Goal: Task Accomplishment & Management: Manage account settings

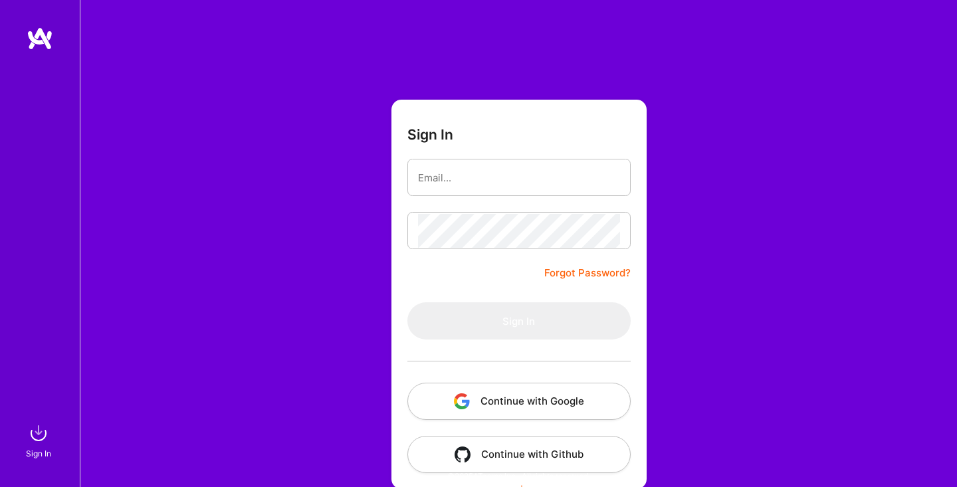
scroll to position [12, 0]
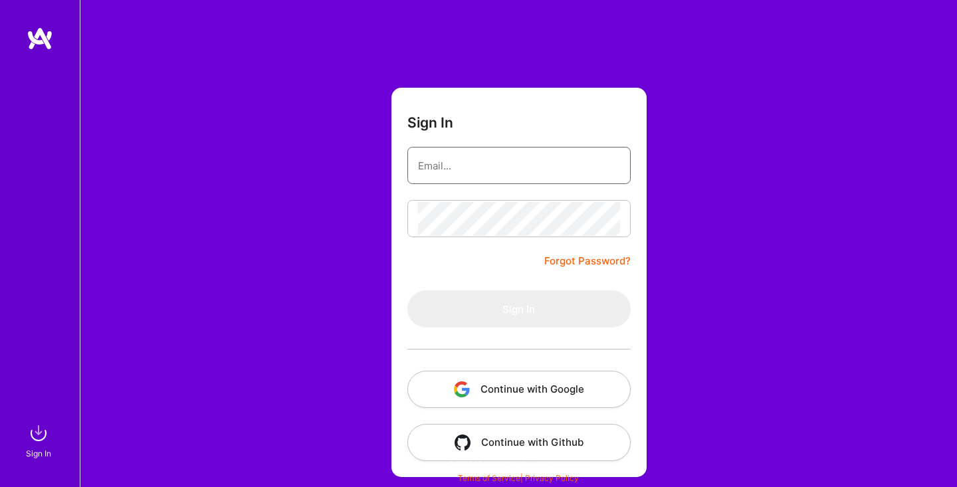
type input "[EMAIL_ADDRESS][DOMAIN_NAME]"
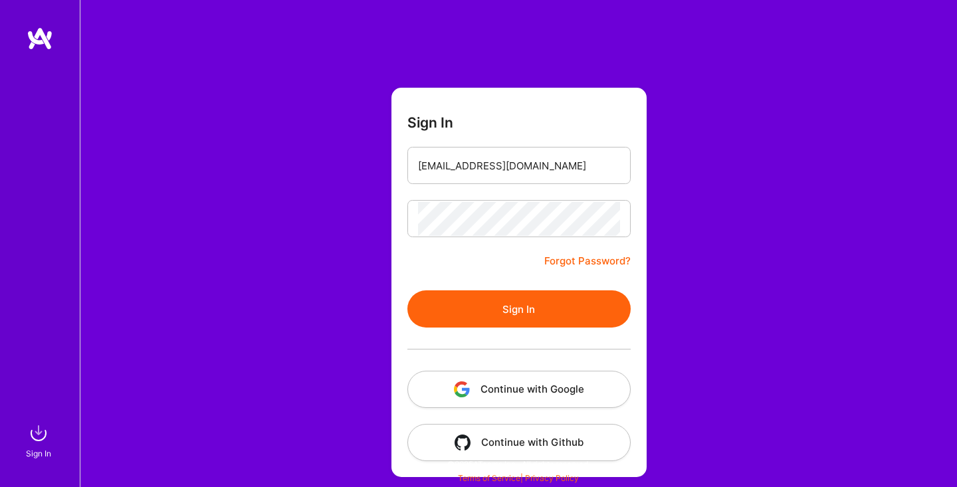
click at [442, 262] on form "Sign In [EMAIL_ADDRESS][DOMAIN_NAME] Forgot Password? Sign In Continue with Goo…" at bounding box center [518, 282] width 255 height 389
click at [462, 306] on button "Sign In" at bounding box center [518, 308] width 223 height 37
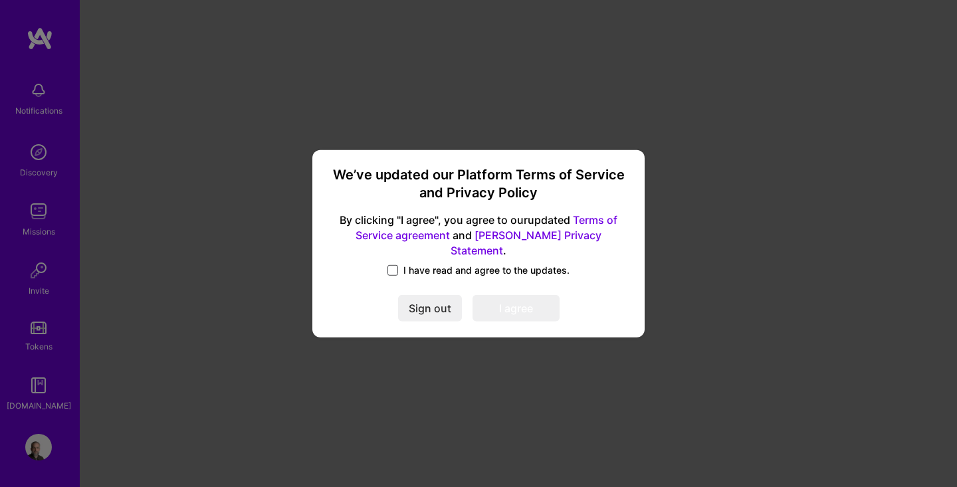
click at [395, 265] on span at bounding box center [392, 270] width 11 height 11
click at [0, 0] on input "I have read and agree to the updates." at bounding box center [0, 0] width 0 height 0
click at [514, 300] on button "I agree" at bounding box center [515, 308] width 87 height 27
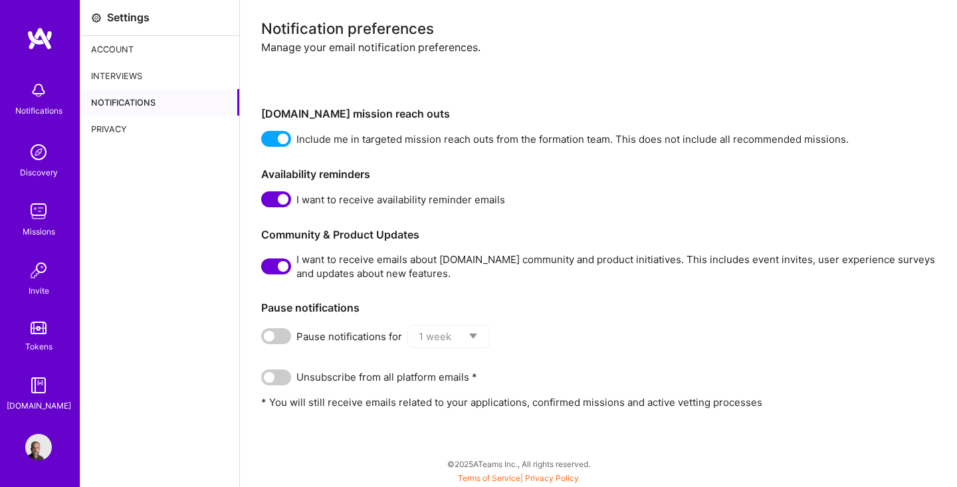
click at [39, 446] on img at bounding box center [38, 447] width 27 height 27
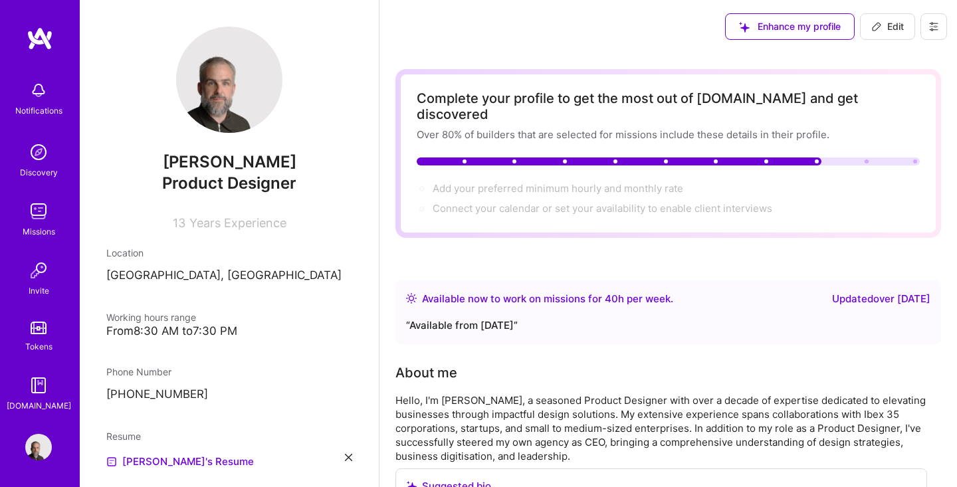
click at [884, 20] on span "Edit" at bounding box center [887, 26] width 33 height 13
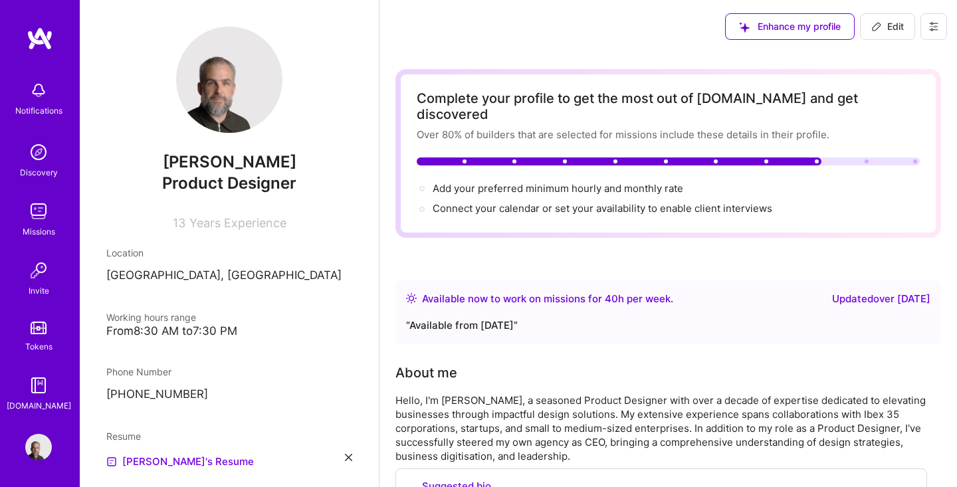
select select "ES"
select select "Right Now"
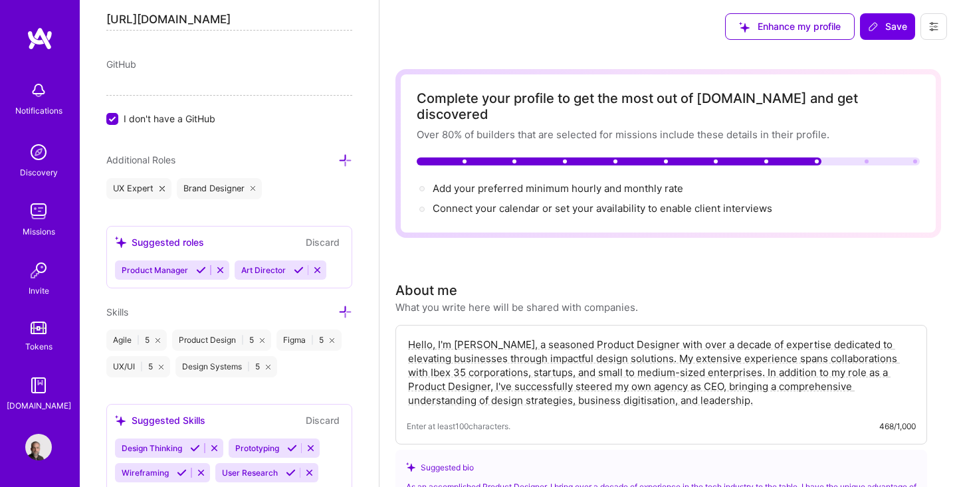
scroll to position [1011, 0]
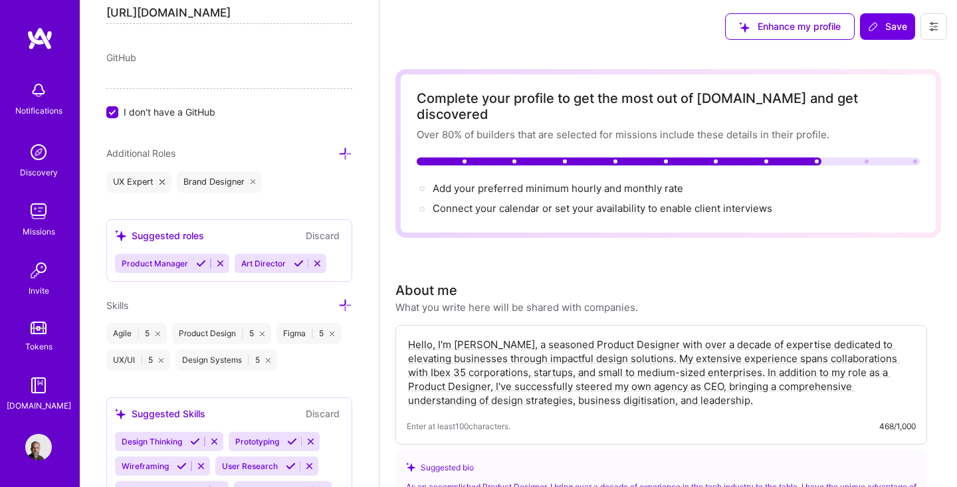
click at [115, 112] on input "I don't have a GitHub" at bounding box center [114, 113] width 12 height 12
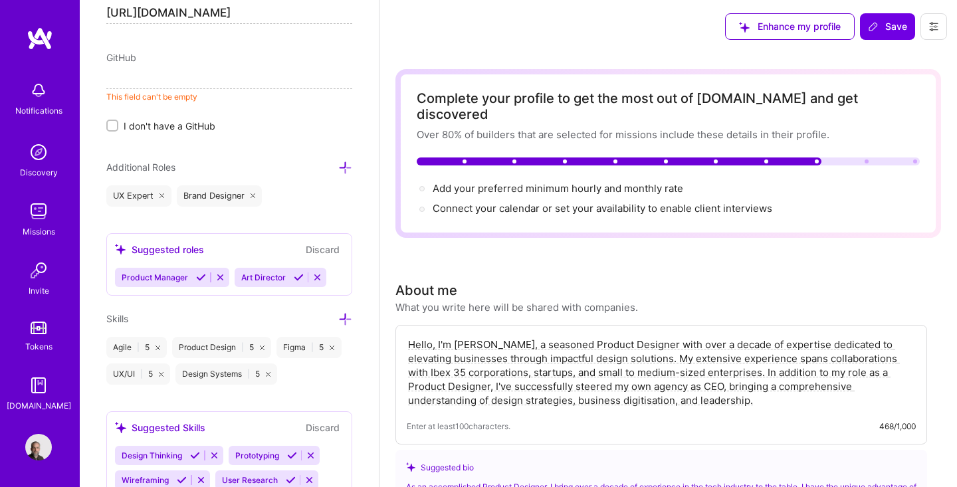
click at [144, 80] on input at bounding box center [229, 78] width 246 height 21
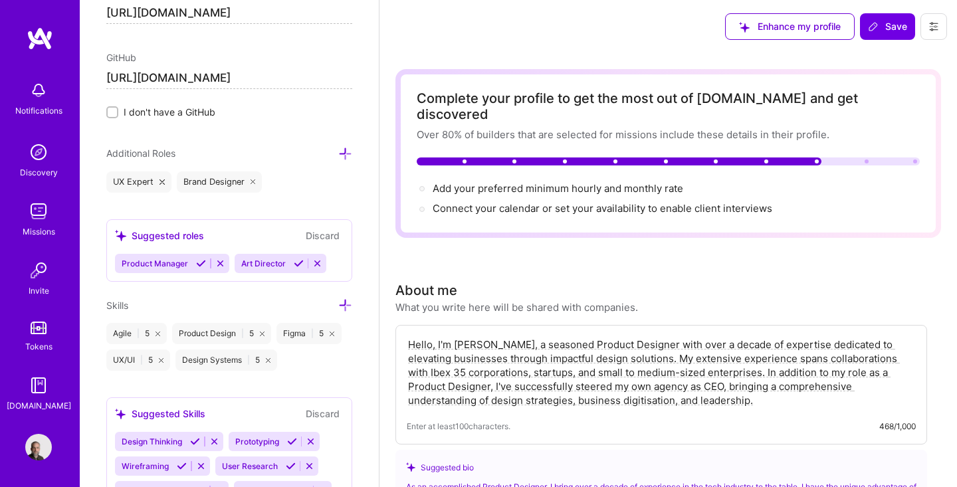
type input "[URL][DOMAIN_NAME]"
click at [254, 183] on icon at bounding box center [252, 181] width 5 height 5
click at [350, 151] on icon at bounding box center [345, 154] width 14 height 14
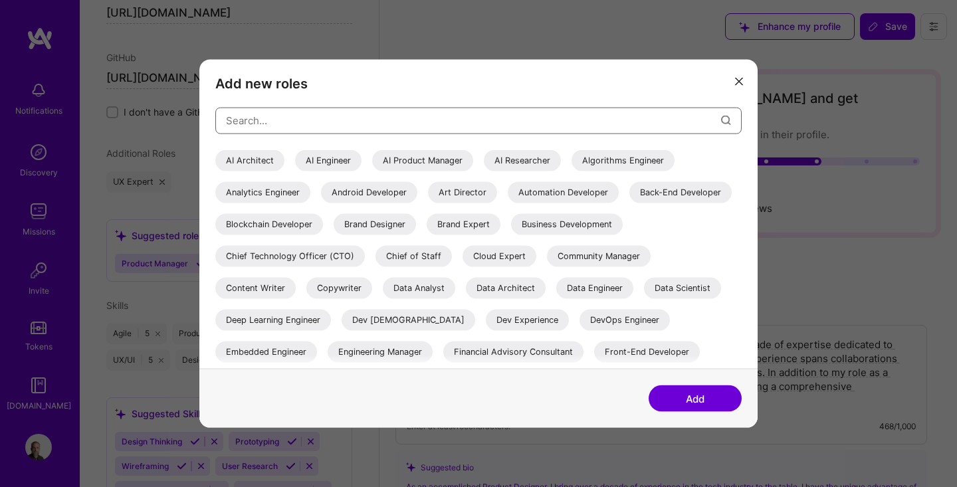
click at [289, 121] on input "modal" at bounding box center [473, 121] width 495 height 34
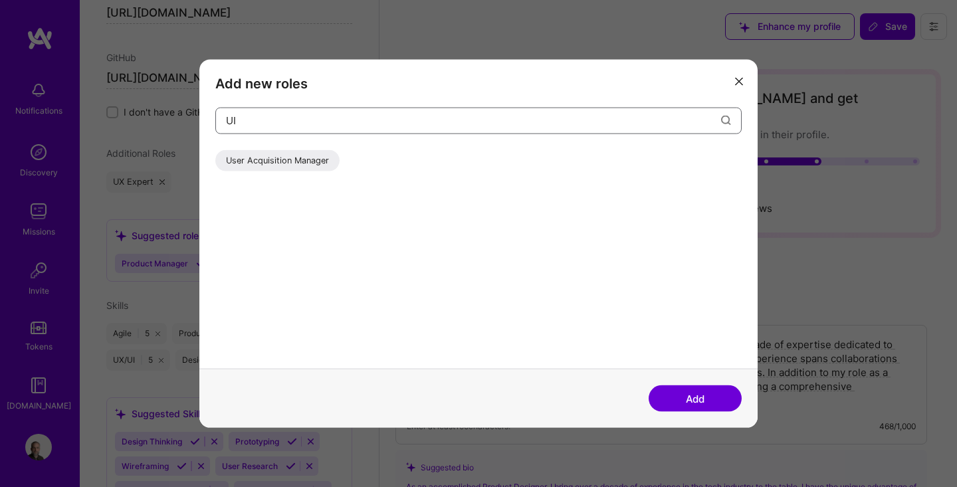
type input "U"
type input "P"
click at [339, 119] on input "UI" at bounding box center [473, 121] width 495 height 34
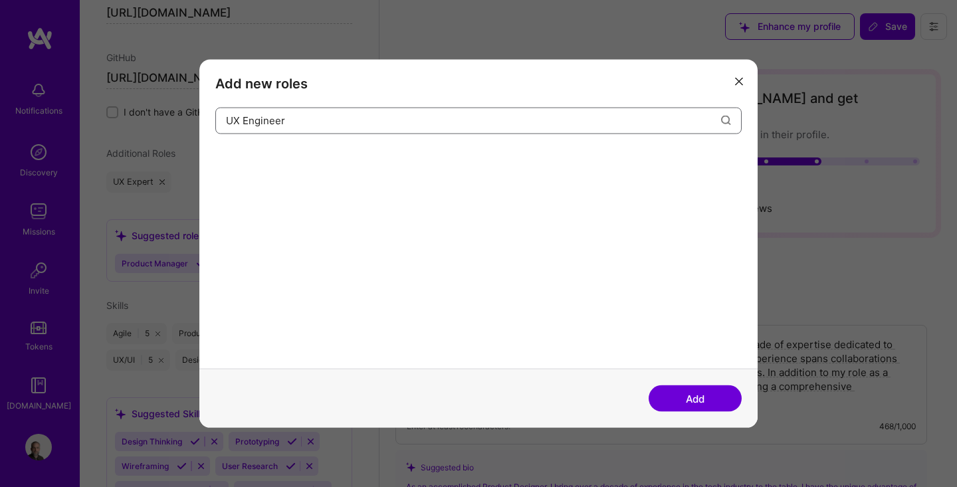
click at [354, 120] on input "UX Engineer" at bounding box center [473, 121] width 495 height 34
type input "UX Engineer"
click at [722, 346] on div "modal" at bounding box center [478, 258] width 526 height 219
click at [708, 396] on button "Add" at bounding box center [694, 398] width 93 height 27
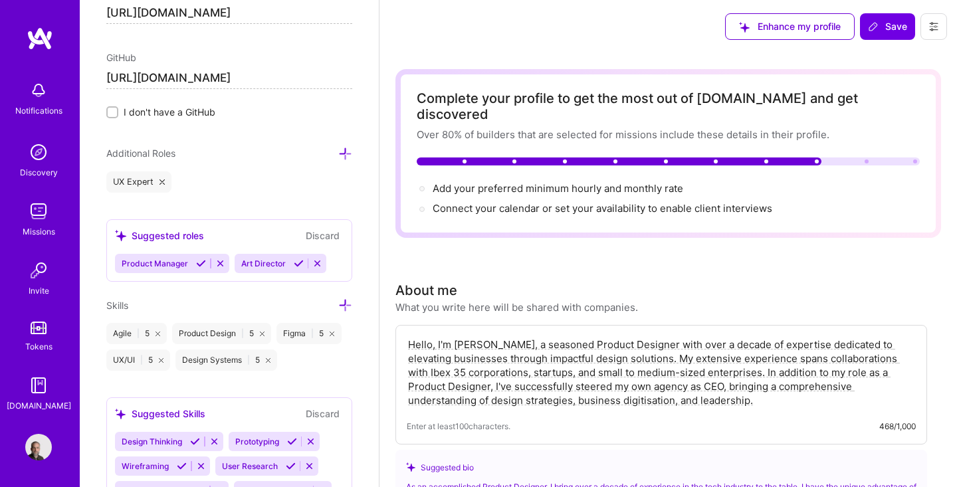
click at [343, 155] on icon at bounding box center [345, 154] width 14 height 14
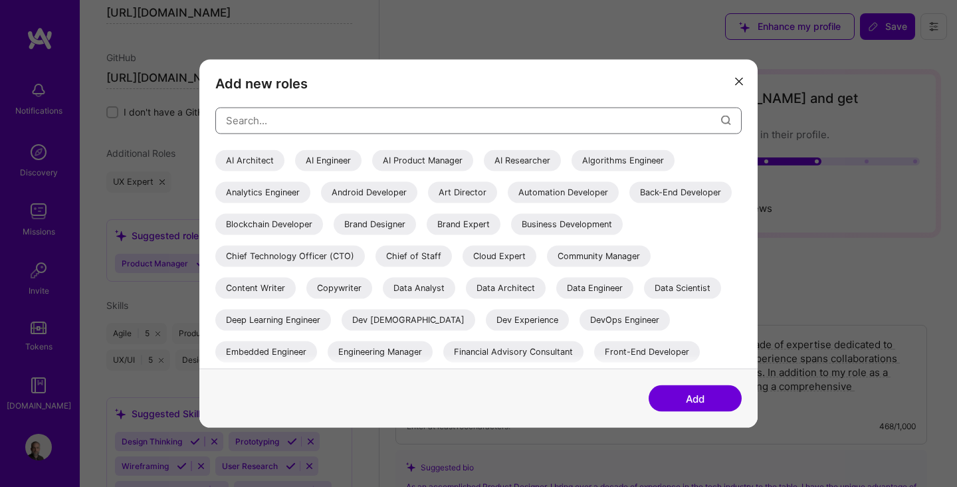
click at [330, 126] on input "modal" at bounding box center [473, 121] width 495 height 34
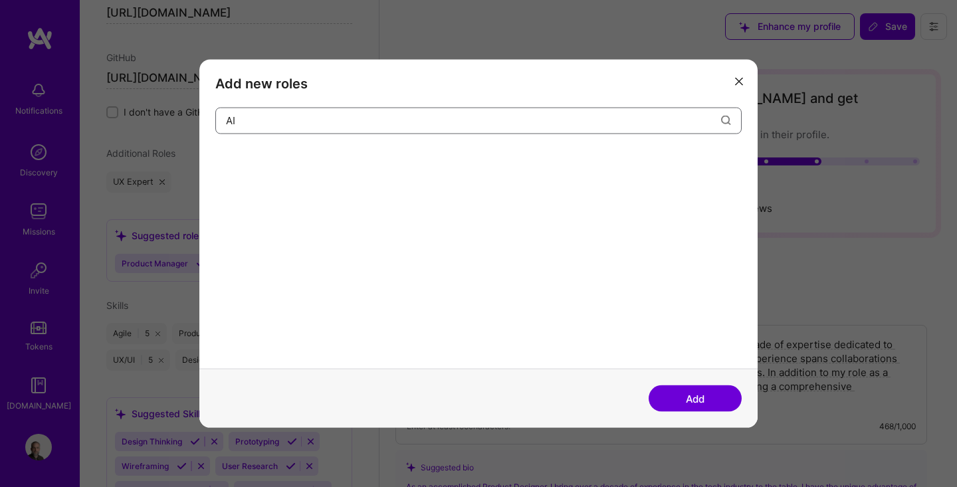
type input "A"
type input "U"
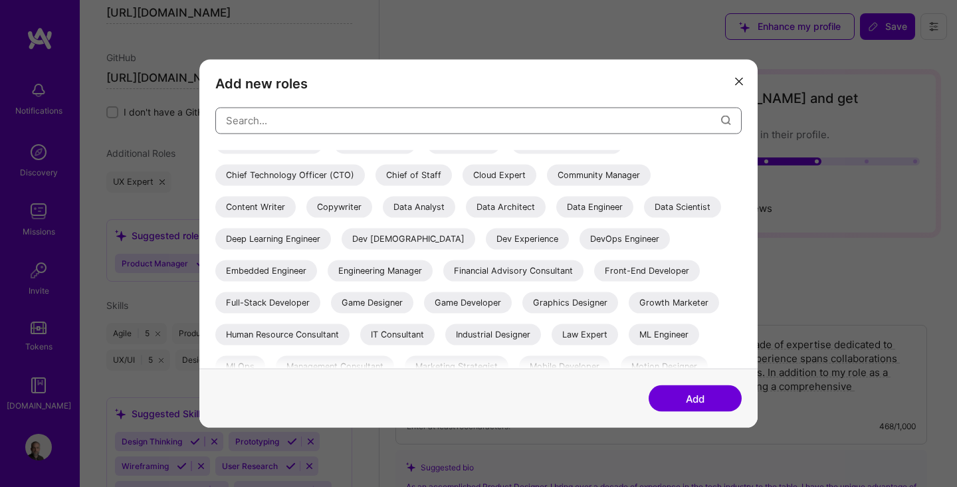
scroll to position [90, 0]
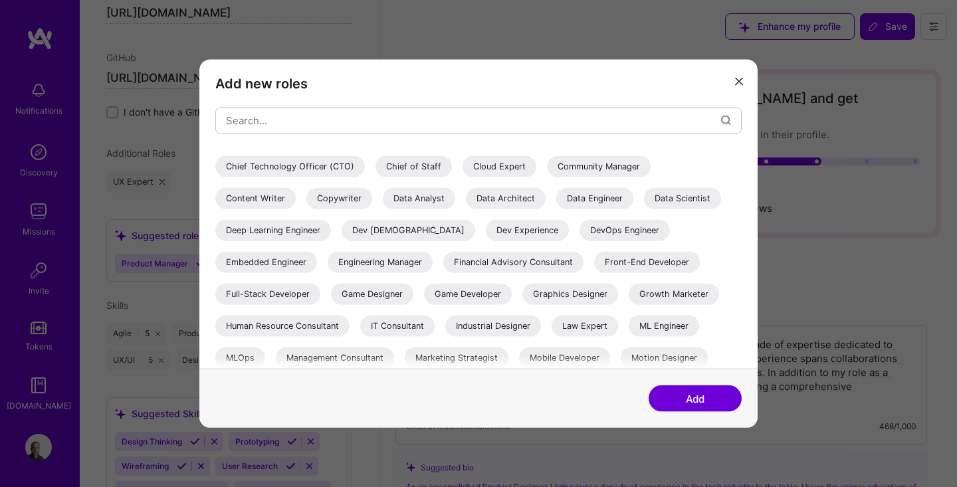
click at [569, 235] on div "Dev Experience" at bounding box center [527, 229] width 83 height 21
click at [679, 397] on button "Add" at bounding box center [694, 398] width 93 height 27
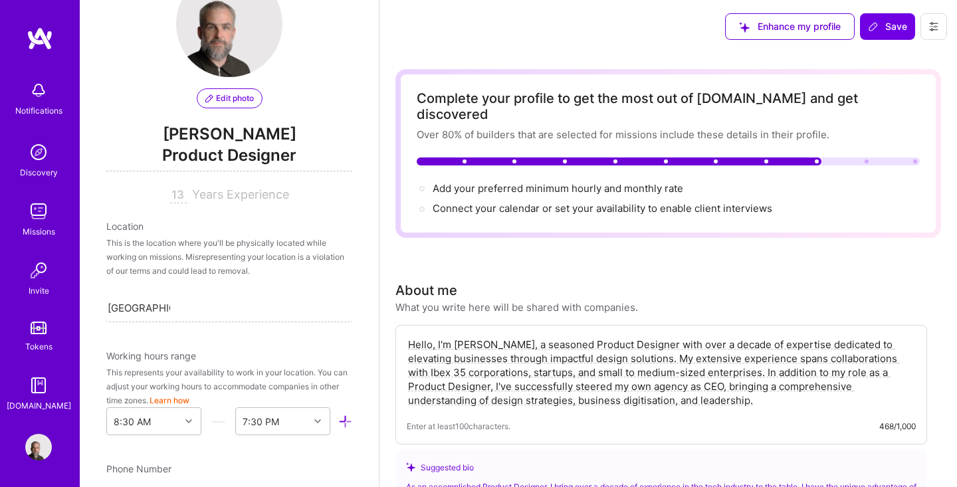
scroll to position [0, 0]
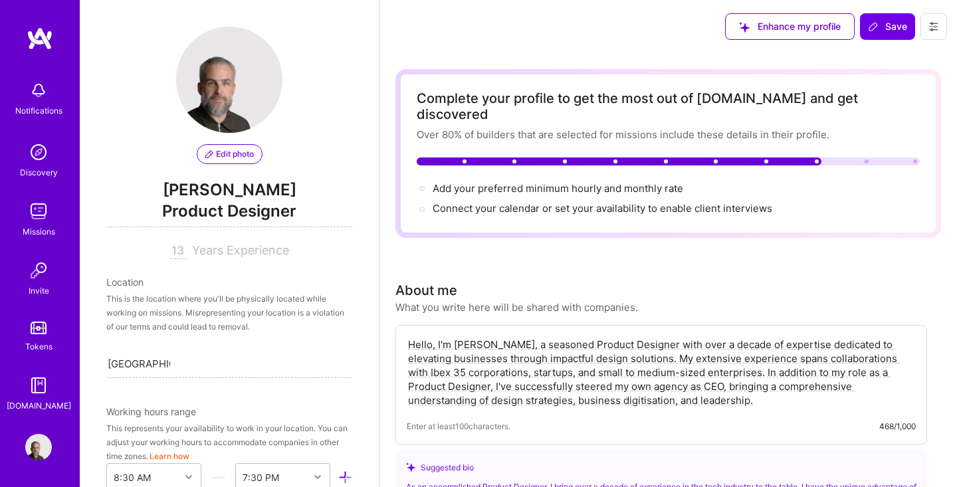
click at [230, 153] on span "Edit photo" at bounding box center [229, 154] width 49 height 12
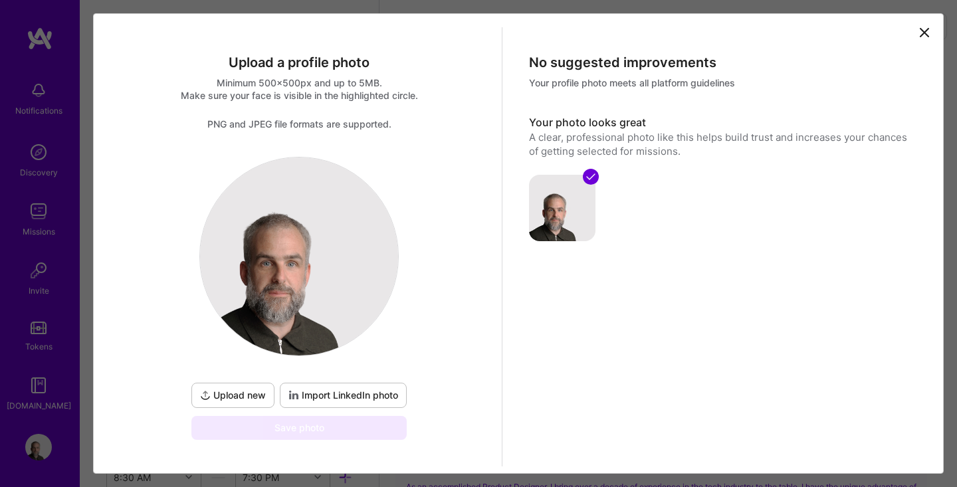
click at [237, 403] on button "Upload new" at bounding box center [232, 395] width 83 height 25
click at [330, 395] on span "Import LinkedIn photo" at bounding box center [343, 395] width 110 height 13
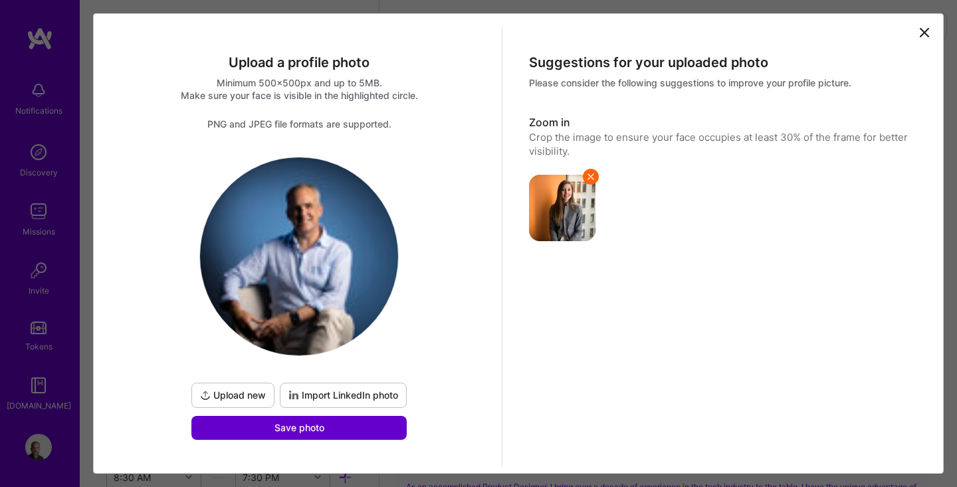
click at [332, 431] on button "Save photo" at bounding box center [298, 428] width 215 height 24
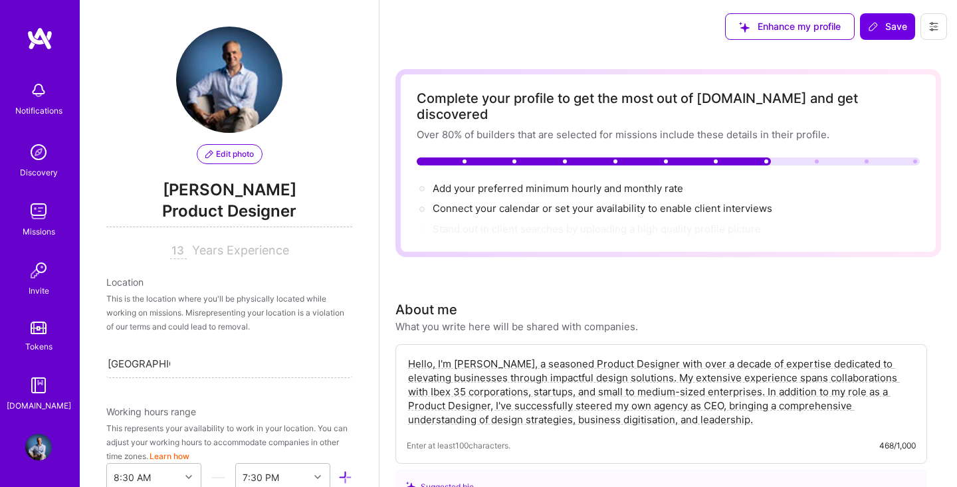
click at [218, 146] on button "Edit photo" at bounding box center [230, 154] width 66 height 20
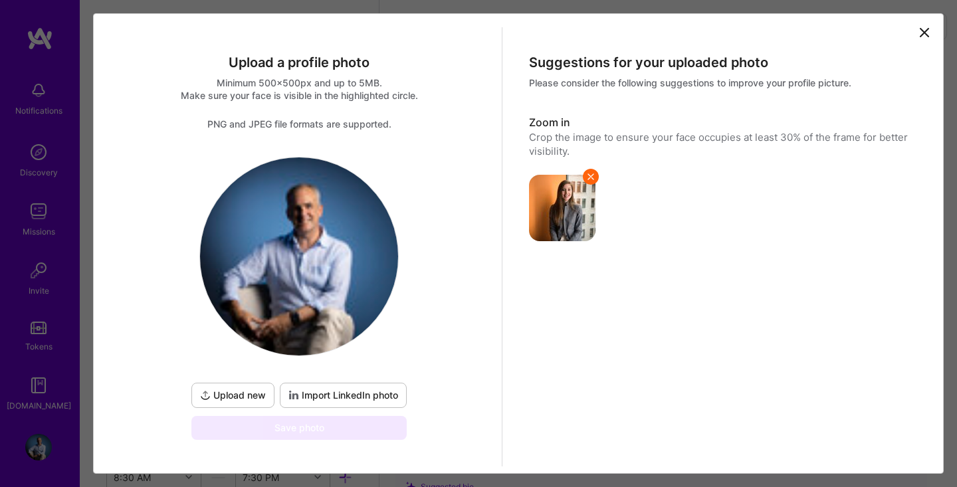
click at [225, 391] on span "Upload new" at bounding box center [233, 395] width 66 height 13
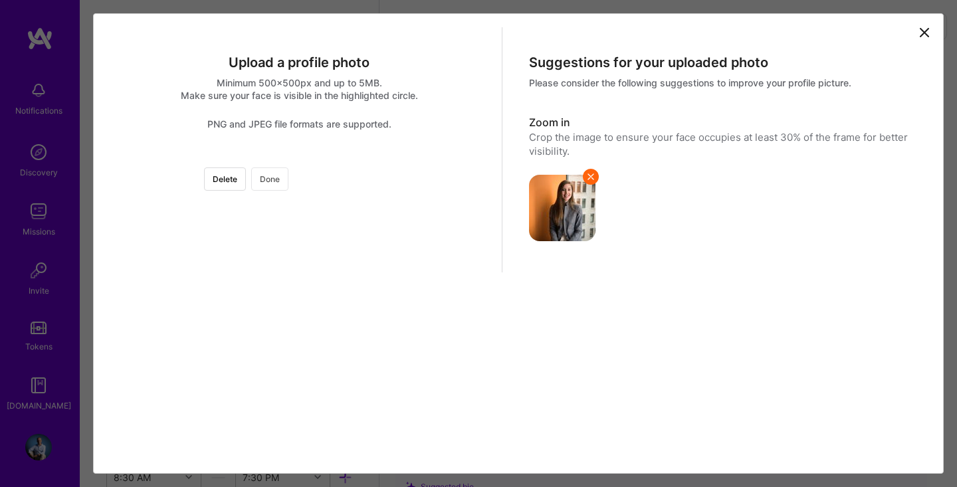
click at [288, 183] on button "Done" at bounding box center [269, 178] width 37 height 23
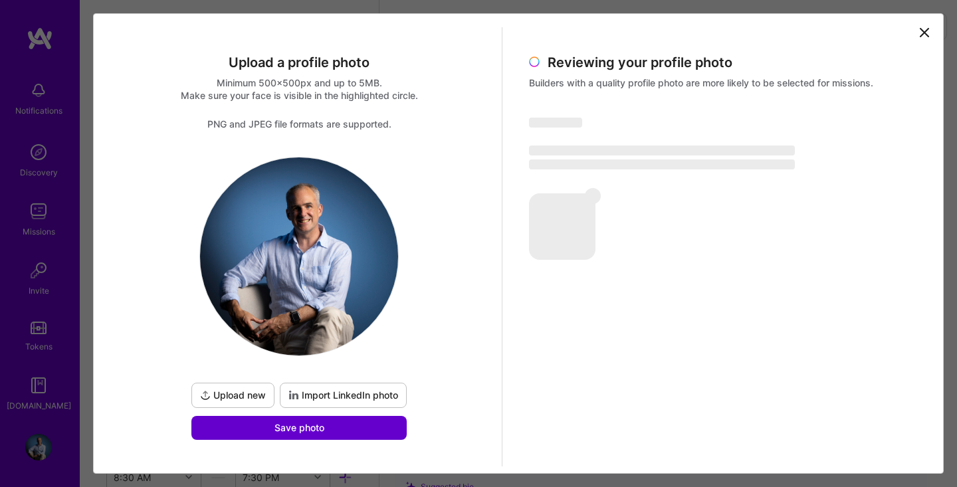
click at [315, 430] on span "Save photo" at bounding box center [299, 427] width 50 height 13
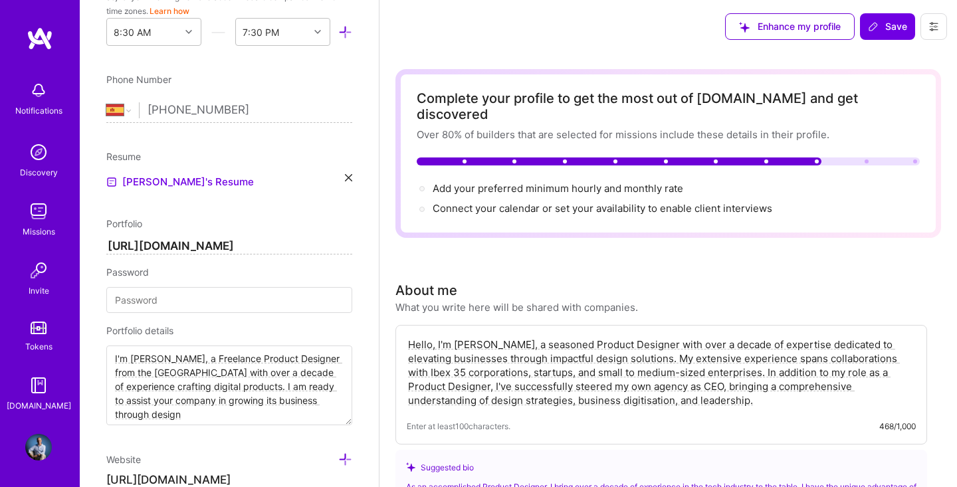
scroll to position [446, 0]
click at [348, 180] on icon at bounding box center [348, 176] width 7 height 7
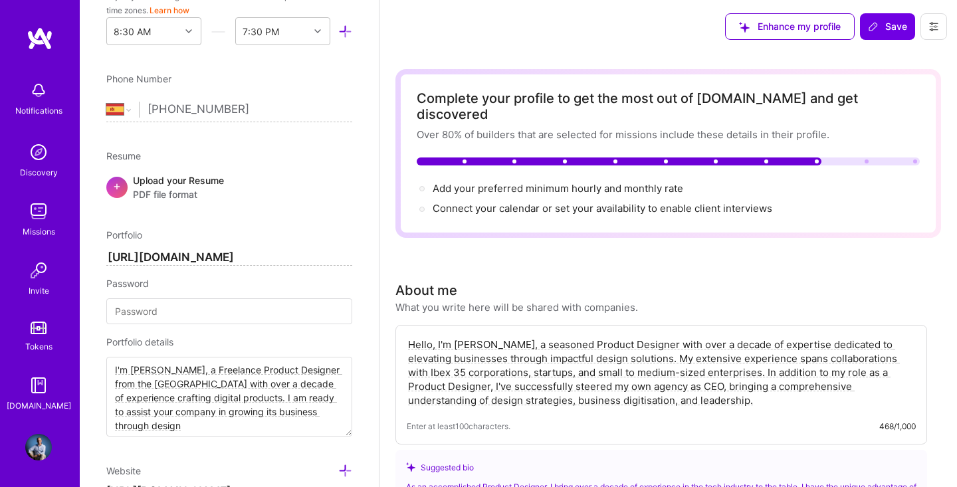
click at [169, 181] on div "Upload your Resume PDF file format" at bounding box center [178, 187] width 91 height 28
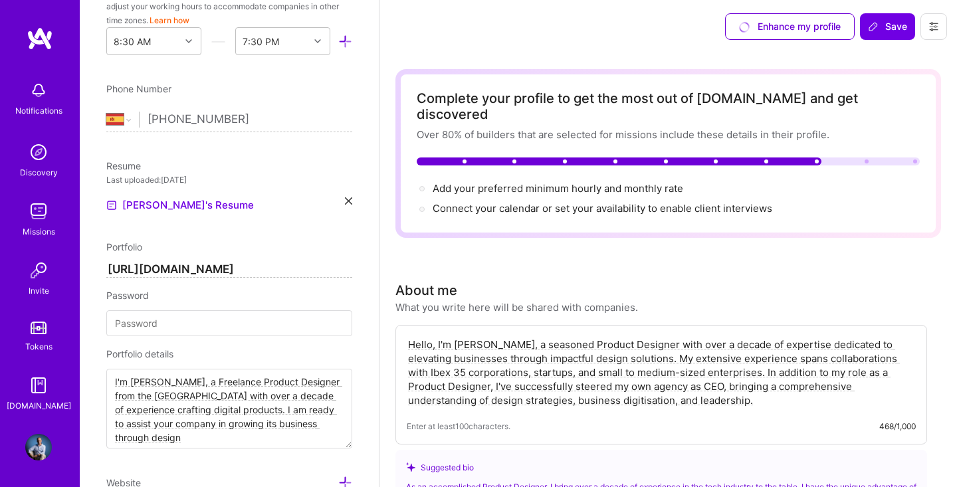
scroll to position [491, 0]
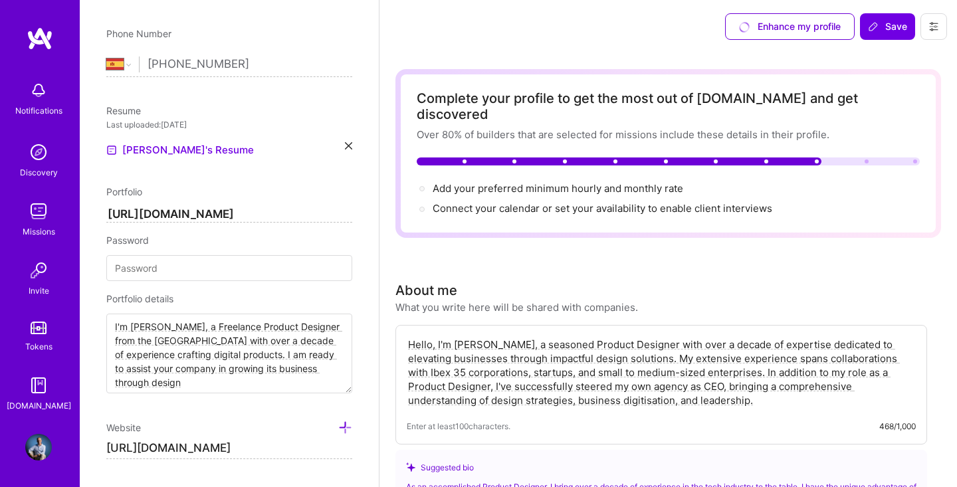
click at [179, 353] on textarea "I'm [PERSON_NAME], a Freelance Product Designer from the [GEOGRAPHIC_DATA] with…" at bounding box center [229, 354] width 246 height 80
paste textarea "Senior Product Designer with a background in computer science and over 10 years…"
type textarea "Senior Product Designer with a background in computer science and over 10 years…"
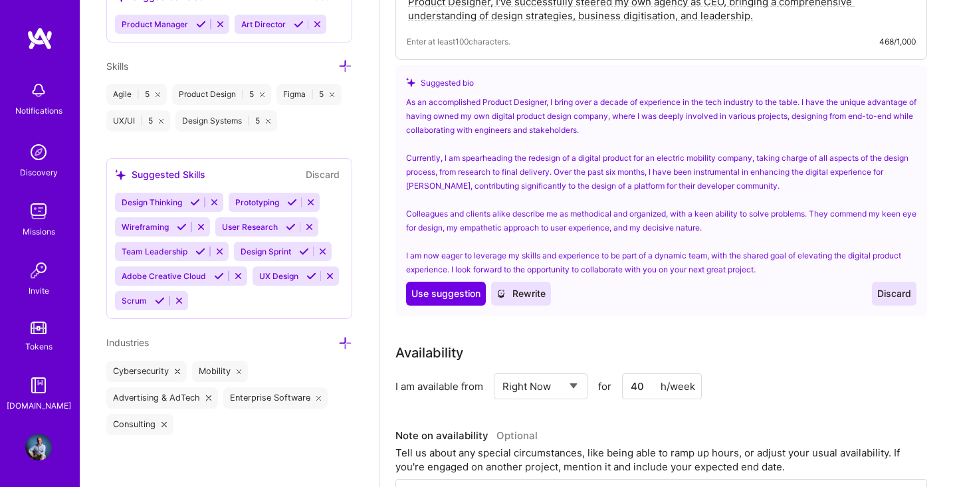
scroll to position [400, 0]
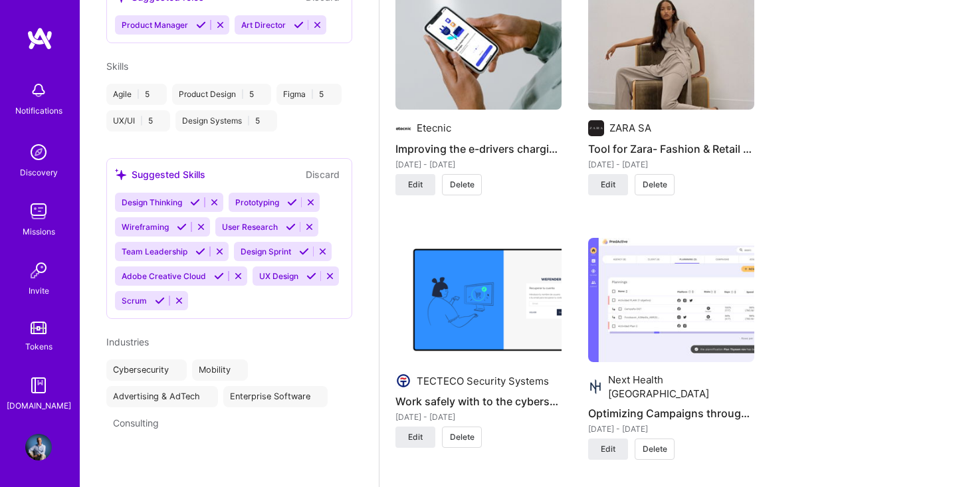
select select "ES"
select select "Right Now"
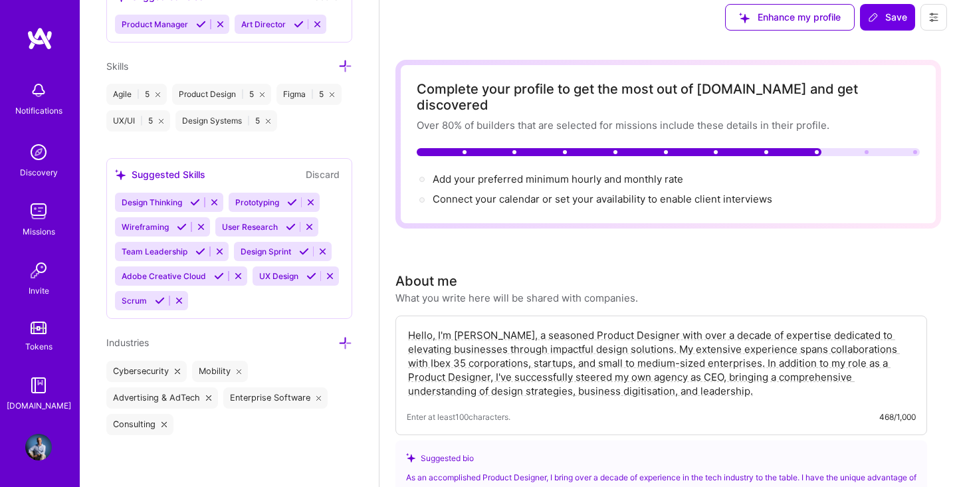
scroll to position [794, 0]
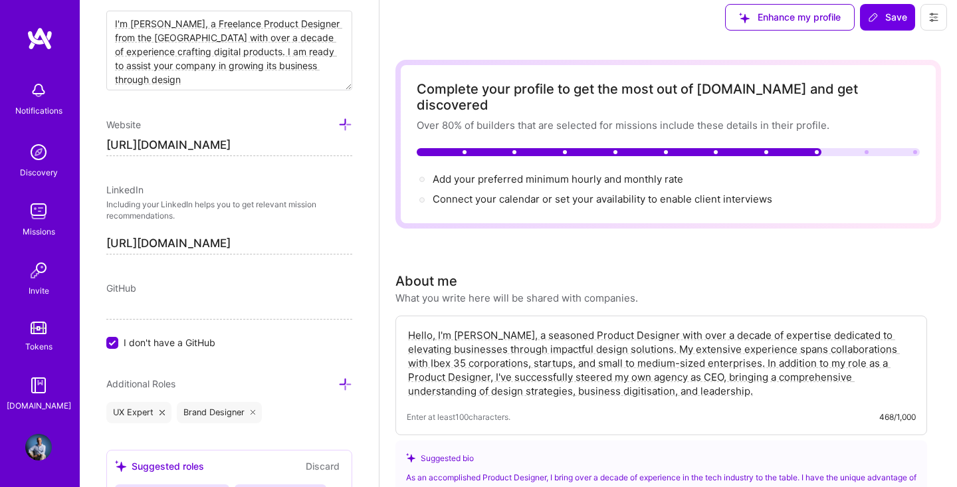
click at [601, 353] on textarea "Hello, I'm [PERSON_NAME], a seasoned Product Designer with over a decade of exp…" at bounding box center [661, 363] width 509 height 72
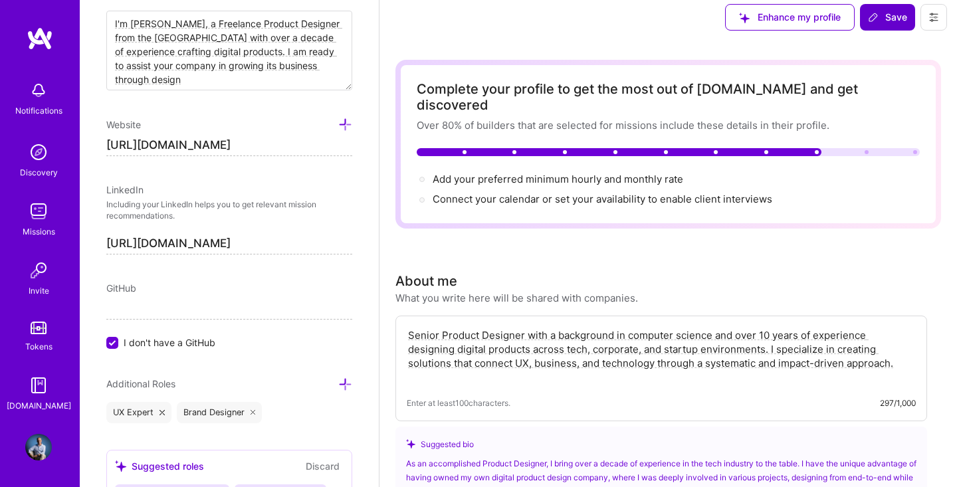
type textarea "Senior Product Designer with a background in computer science and over 10 years…"
click at [894, 19] on span "Save" at bounding box center [887, 17] width 39 height 13
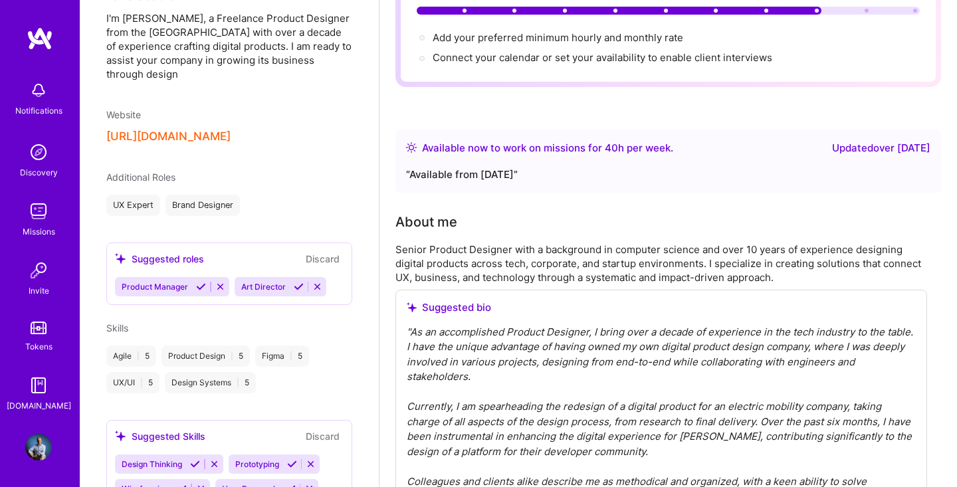
scroll to position [0, 0]
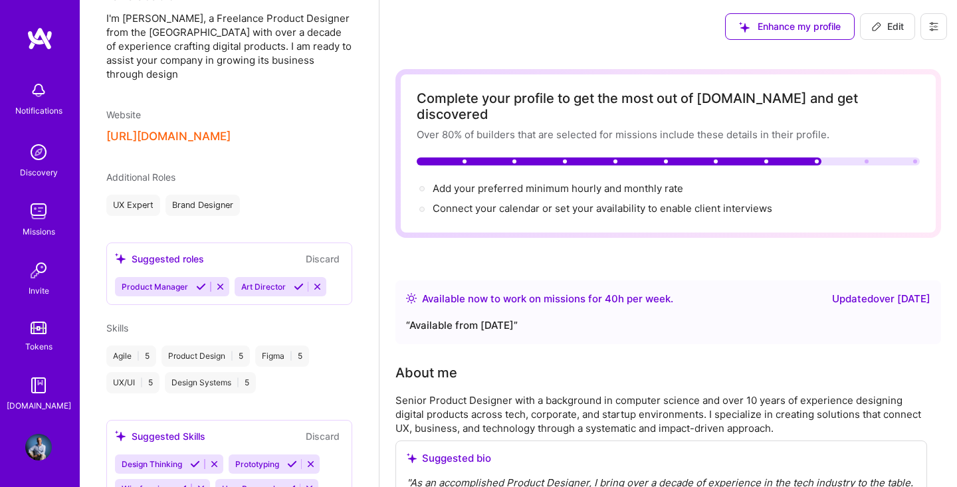
click at [793, 35] on button "Enhance my profile" at bounding box center [790, 26] width 130 height 27
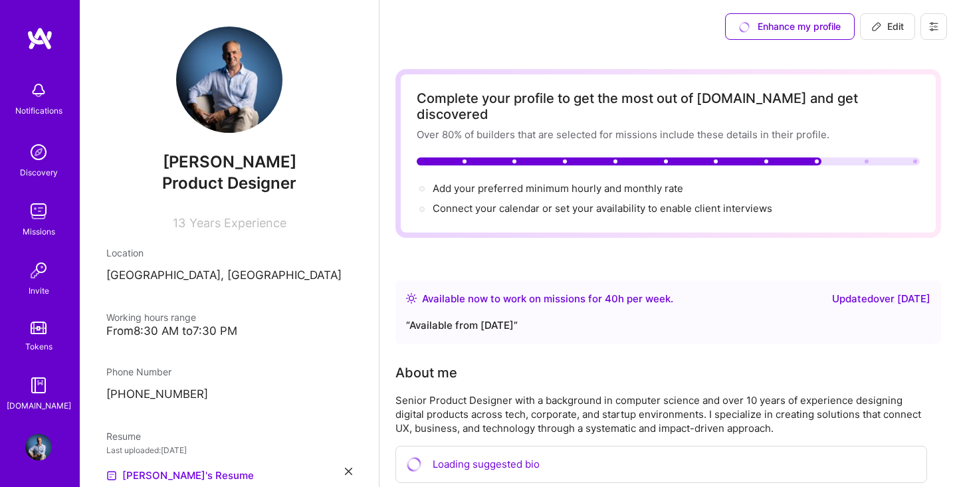
click at [45, 161] on img at bounding box center [38, 152] width 27 height 27
